Goal: Task Accomplishment & Management: Manage account settings

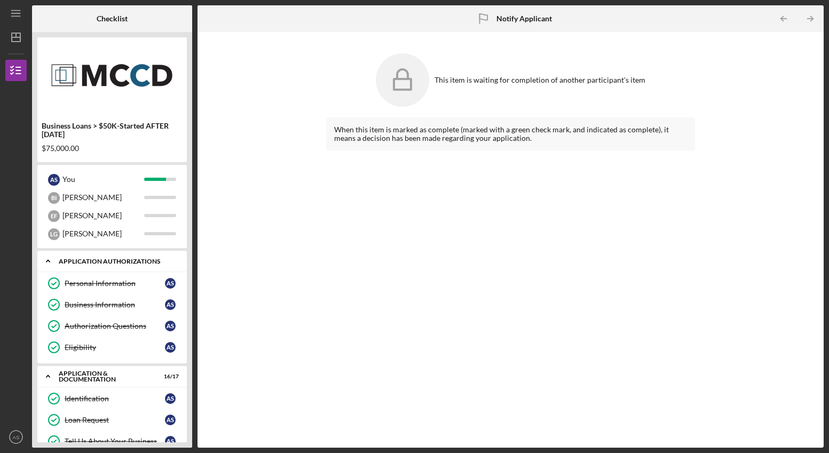
click at [48, 264] on icon "Icon/Expander" at bounding box center [47, 260] width 21 height 21
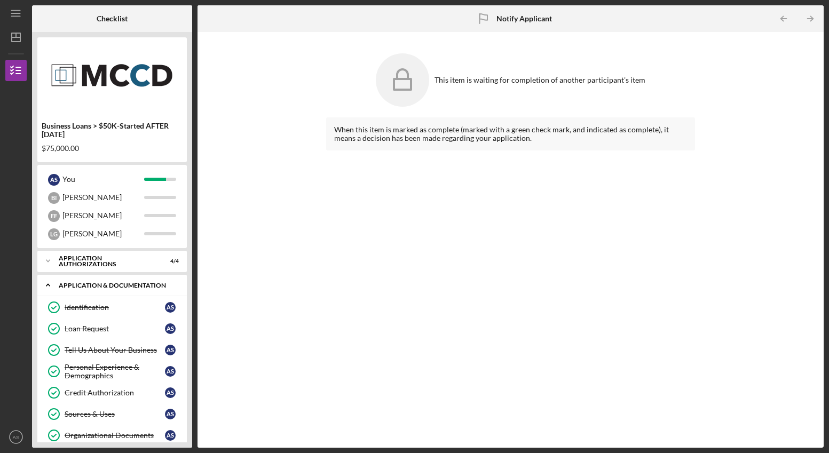
click at [48, 285] on icon "Icon/Expander" at bounding box center [47, 284] width 21 height 21
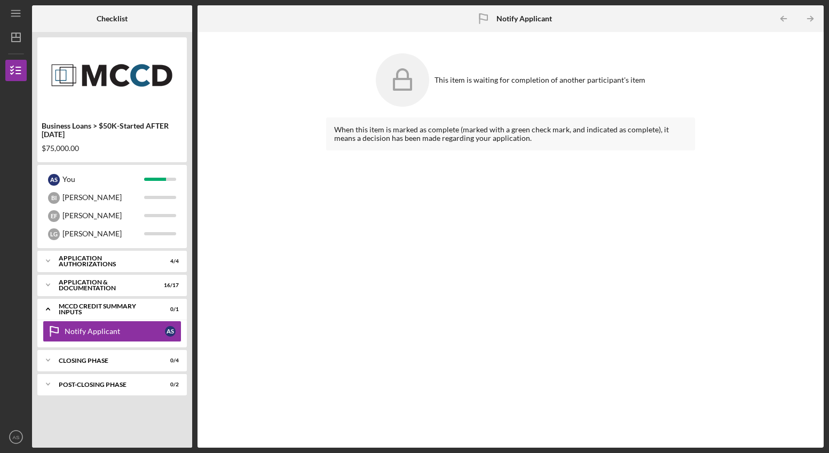
click at [121, 426] on div "Icon/Expander Application Authorizations 4 / 4 Icon/Expander Application & Docu…" at bounding box center [111, 347] width 149 height 192
click at [99, 311] on div "MCCD Credit Summary Inputs" at bounding box center [116, 309] width 115 height 6
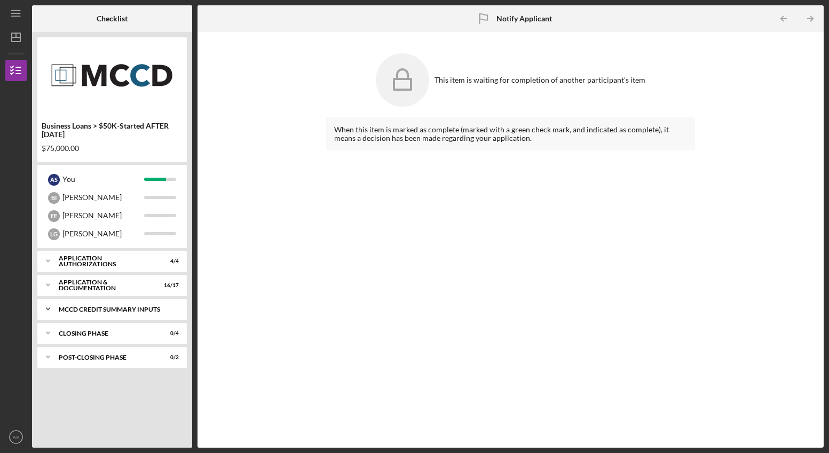
click at [101, 314] on div "Icon/Expander MCCD Credit Summary Inputs 0 / 1" at bounding box center [111, 308] width 149 height 21
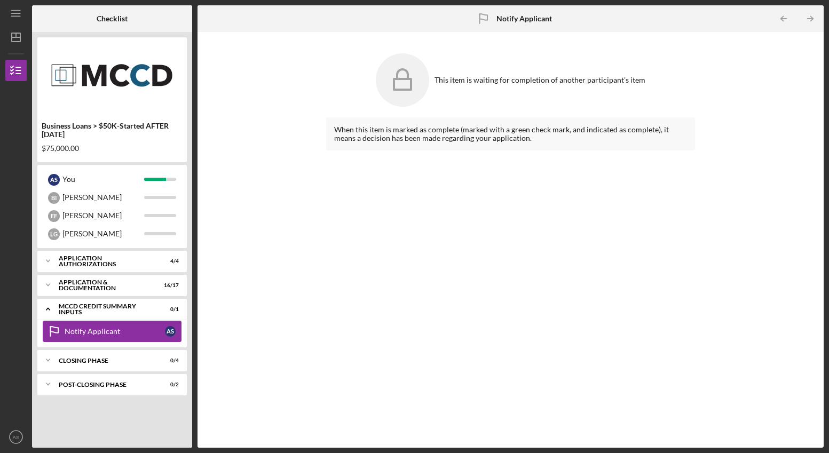
click at [106, 337] on link "Notify Applicant Notify Applicant A S" at bounding box center [112, 331] width 139 height 21
click at [809, 21] on icon "Icon/Table Pagination Arrow" at bounding box center [811, 19] width 24 height 24
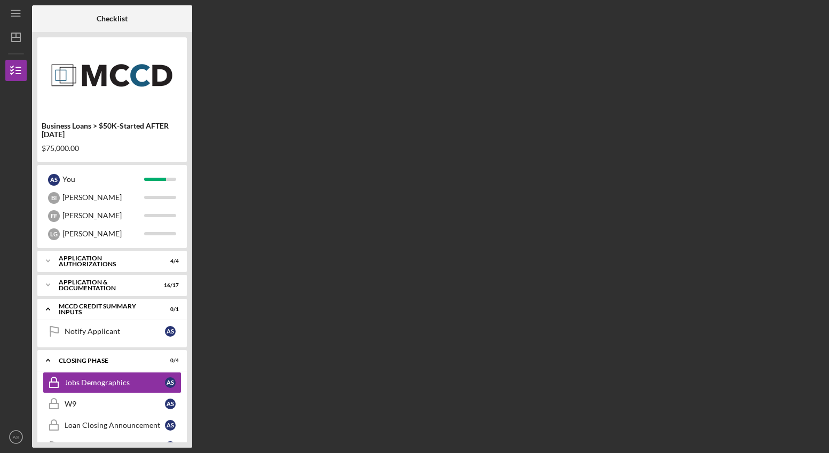
scroll to position [36, 0]
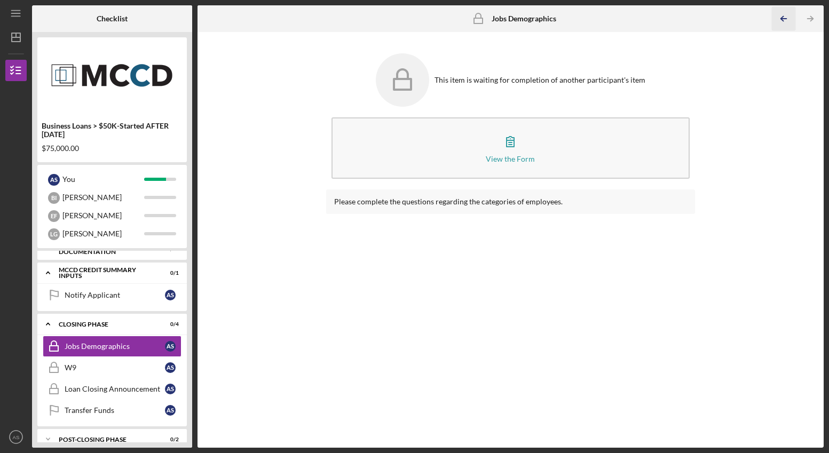
click at [785, 15] on icon "Icon/Table Pagination Arrow" at bounding box center [784, 19] width 24 height 24
